Goal: Transaction & Acquisition: Purchase product/service

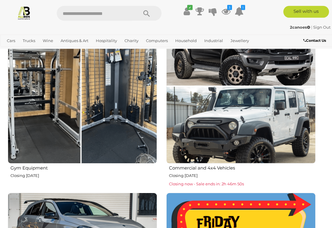
scroll to position [548, 0]
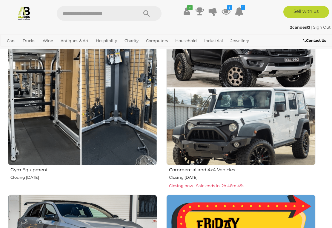
click at [41, 143] on img at bounding box center [82, 90] width 149 height 149
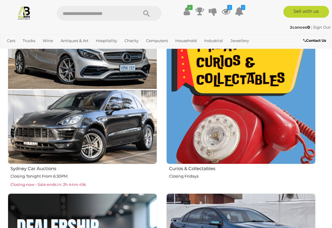
scroll to position [728, 0]
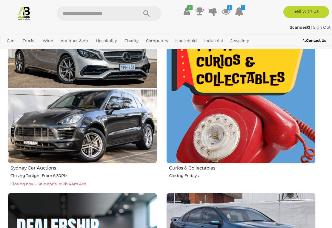
click at [222, 123] on img at bounding box center [240, 88] width 149 height 149
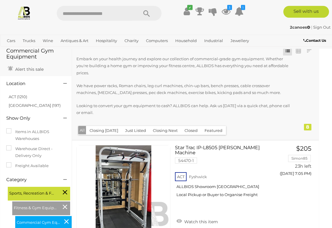
scroll to position [0, 4]
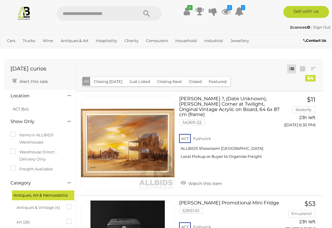
click at [33, 177] on div "Items in ALLBIDS Warehouses Warehouse Direct - Delivery Only Freight Available" at bounding box center [40, 153] width 68 height 54
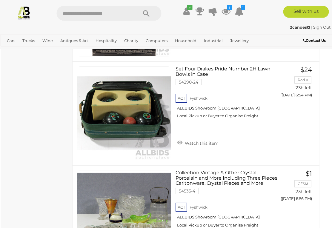
scroll to position [1482, 4]
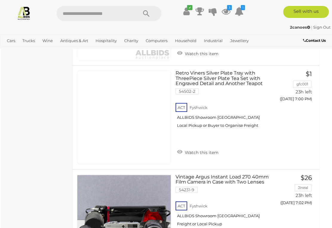
scroll to position [1789, 4]
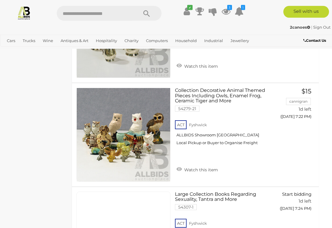
scroll to position [2939, 4]
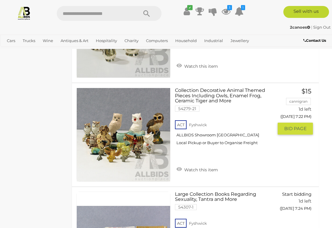
click at [198, 165] on link "Watch this item" at bounding box center [197, 169] width 44 height 9
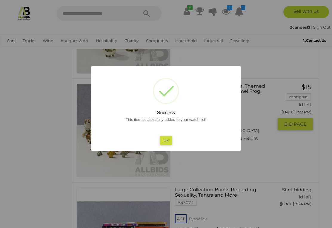
click at [168, 139] on button "Ok" at bounding box center [166, 140] width 12 height 9
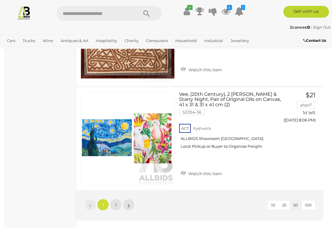
scroll to position [5121, 0]
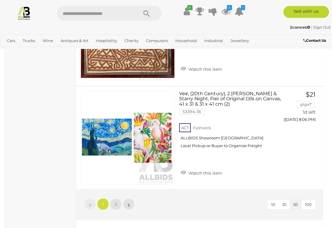
click at [127, 198] on link "»" at bounding box center [129, 204] width 12 height 12
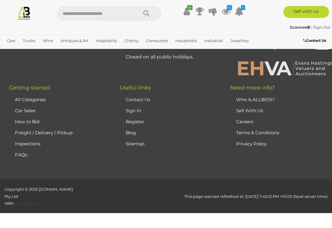
scroll to position [31, 0]
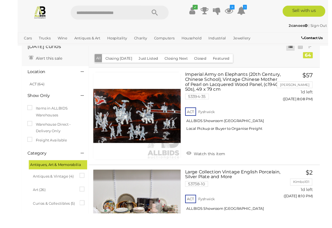
scroll to position [70, 0]
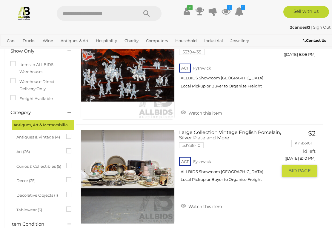
click at [121, 176] on link at bounding box center [128, 177] width 94 height 94
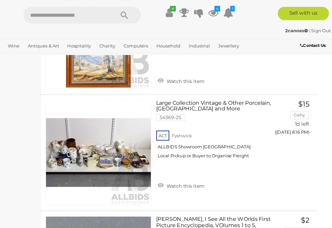
scroll to position [419, 4]
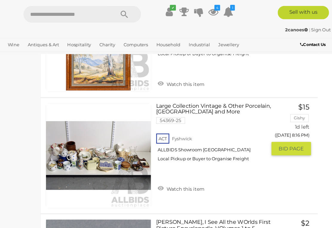
click at [76, 135] on link at bounding box center [123, 139] width 94 height 94
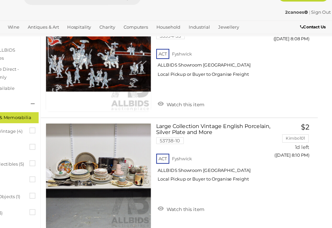
click at [27, 158] on div "Curios & Collectibles (5)" at bounding box center [40, 163] width 56 height 11
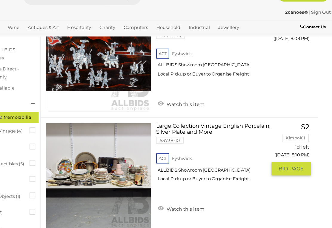
click at [76, 154] on link at bounding box center [123, 173] width 94 height 94
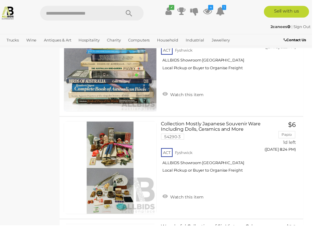
scroll to position [827, 4]
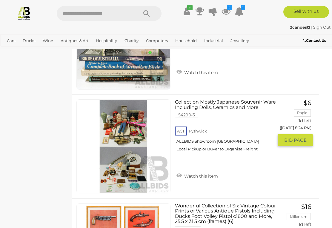
click at [117, 174] on img at bounding box center [123, 146] width 93 height 93
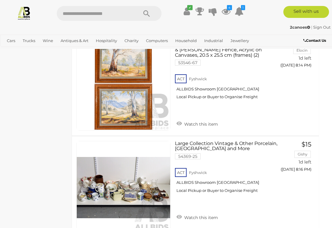
scroll to position [369, 4]
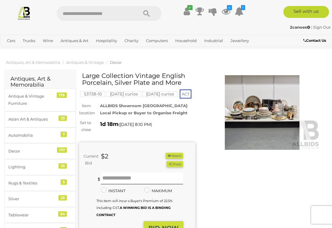
click at [270, 101] on img at bounding box center [262, 112] width 116 height 75
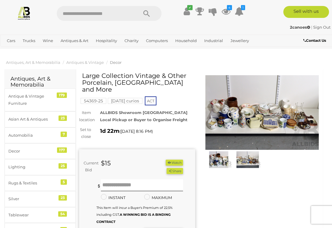
click at [246, 120] on img at bounding box center [262, 112] width 116 height 75
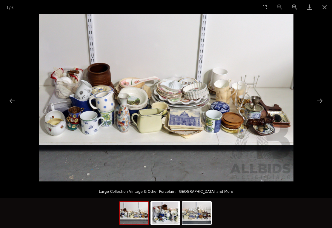
click at [319, 102] on button "Next slide" at bounding box center [319, 101] width 13 height 12
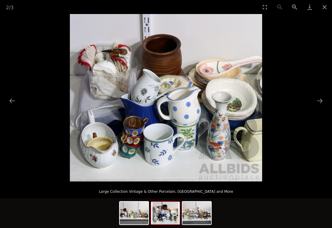
click at [311, 102] on picture at bounding box center [166, 97] width 332 height 167
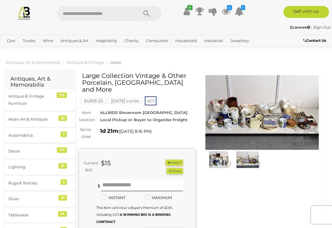
click at [265, 104] on img at bounding box center [262, 112] width 116 height 75
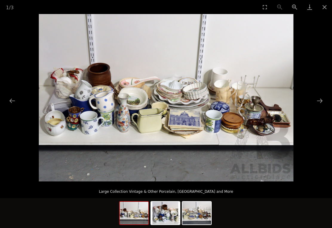
click at [319, 103] on button "Next slide" at bounding box center [319, 101] width 13 height 12
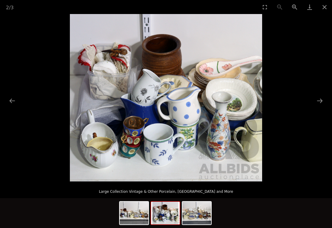
click at [317, 104] on button "Next slide" at bounding box center [319, 101] width 13 height 12
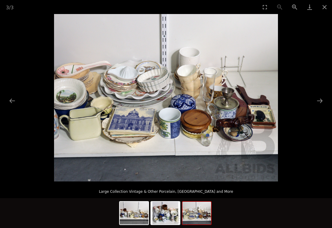
click at [12, 103] on button "Previous slide" at bounding box center [12, 101] width 13 height 12
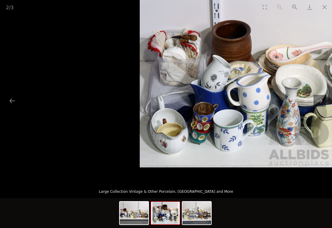
click at [317, 102] on button "Next slide" at bounding box center [319, 101] width 13 height 12
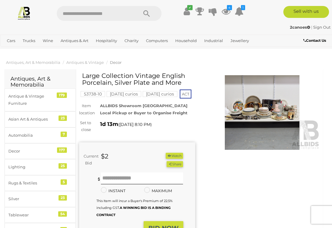
click at [243, 117] on img at bounding box center [262, 112] width 116 height 75
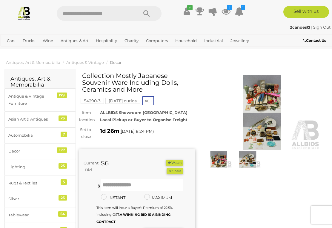
click at [268, 97] on img at bounding box center [262, 112] width 116 height 75
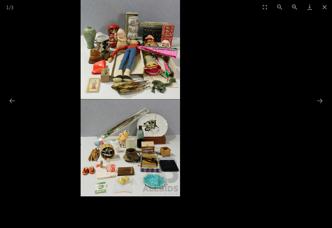
click at [10, 103] on button "Previous slide" at bounding box center [12, 101] width 13 height 12
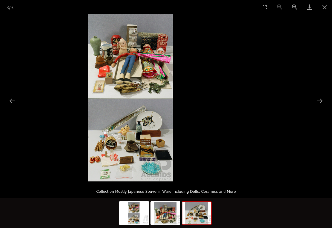
click at [13, 103] on button "Previous slide" at bounding box center [12, 101] width 13 height 12
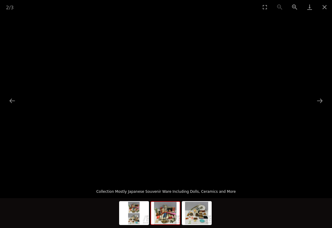
click at [13, 104] on button "Previous slide" at bounding box center [12, 101] width 13 height 12
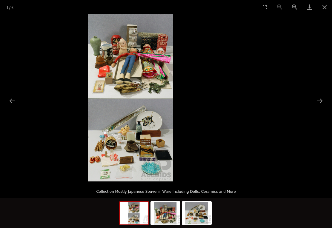
click at [11, 100] on button "Previous slide" at bounding box center [12, 101] width 13 height 12
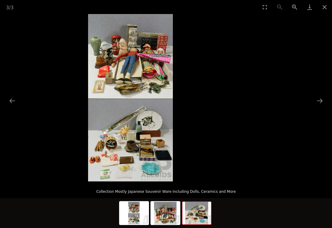
click at [13, 100] on button "Previous slide" at bounding box center [12, 101] width 13 height 12
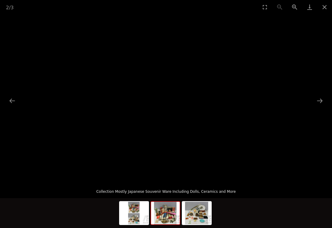
click at [318, 101] on button "Next slide" at bounding box center [319, 101] width 13 height 12
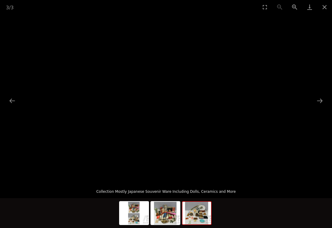
click at [320, 101] on button "Next slide" at bounding box center [319, 101] width 13 height 12
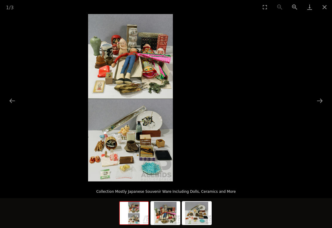
click at [322, 101] on button "Next slide" at bounding box center [319, 101] width 13 height 12
click at [323, 99] on button "Next slide" at bounding box center [319, 101] width 13 height 12
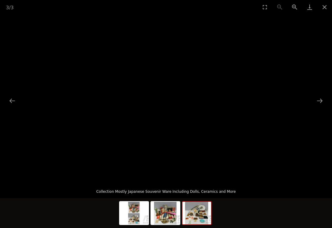
click at [320, 100] on button "Next slide" at bounding box center [319, 101] width 13 height 12
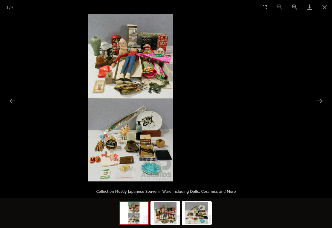
click at [321, 105] on button "Next slide" at bounding box center [319, 101] width 13 height 12
click at [321, 104] on button "Next slide" at bounding box center [319, 101] width 13 height 12
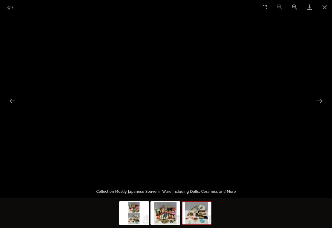
click at [195, 214] on img at bounding box center [196, 213] width 29 height 23
click at [194, 211] on img at bounding box center [196, 213] width 29 height 23
